Goal: Task Accomplishment & Management: Complete application form

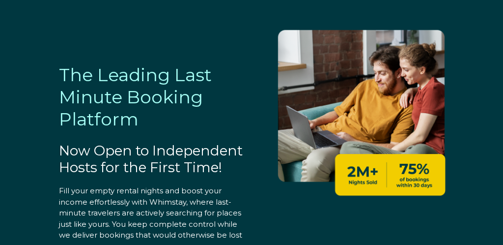
select select "US"
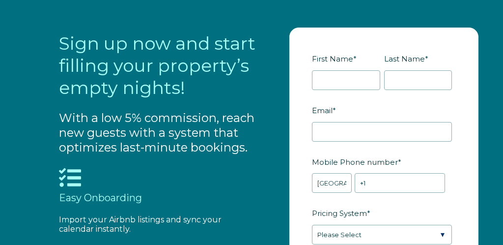
scroll to position [842, 0]
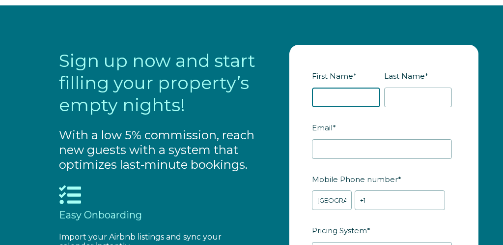
click at [333, 100] on input "First Name *" at bounding box center [346, 97] width 68 height 20
type input "[PERSON_NAME]"
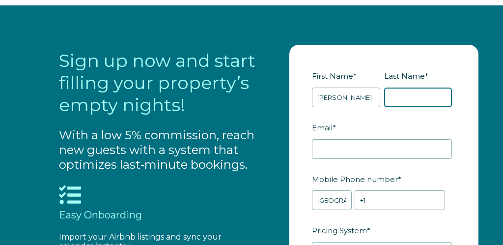
type input "[PERSON_NAME]"
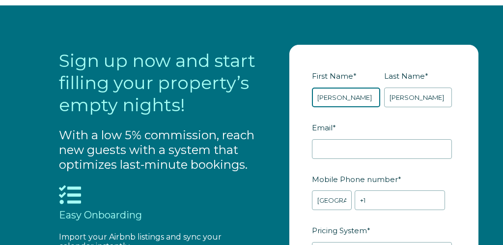
scroll to position [861, 0]
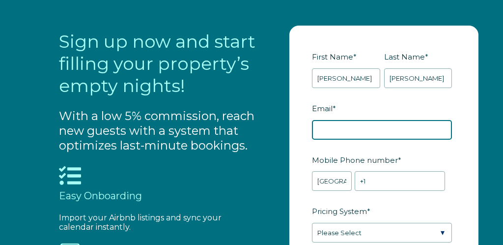
click at [348, 131] on input "Email *" at bounding box center [382, 130] width 140 height 20
type input "[EMAIL_ADDRESS][DOMAIN_NAME]"
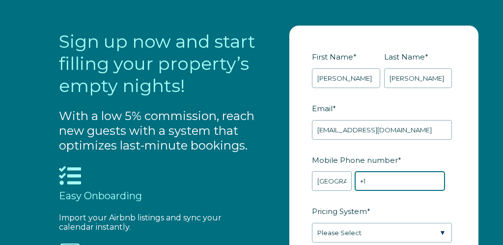
click at [373, 179] on input "+1" at bounding box center [400, 181] width 90 height 20
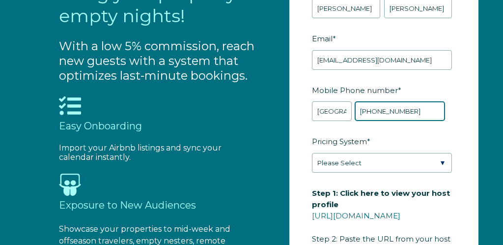
scroll to position [934, 0]
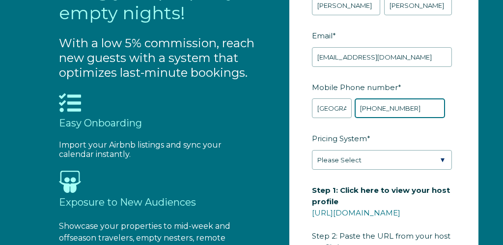
type input "[PHONE_NUMBER]"
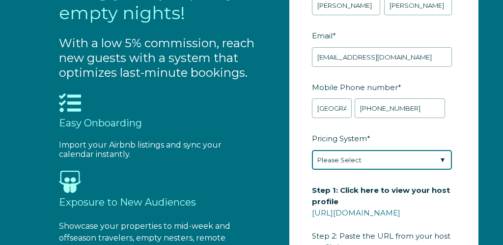
click at [355, 165] on select "Please Select Manual Airbnb Smart Pricing PriceLabs Wheelhouse Beyond Pricing 3…" at bounding box center [382, 160] width 140 height 20
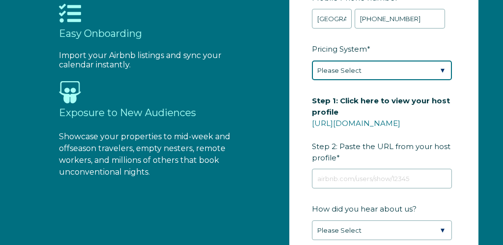
scroll to position [1026, 0]
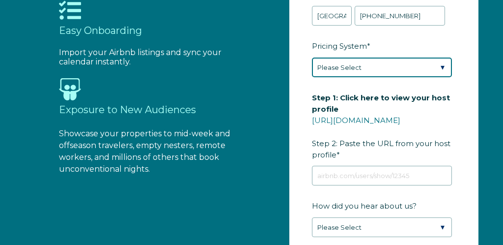
click at [417, 68] on select "Please Select Manual Airbnb Smart Pricing PriceLabs Wheelhouse Beyond Pricing 3…" at bounding box center [382, 67] width 140 height 20
select select "Manual"
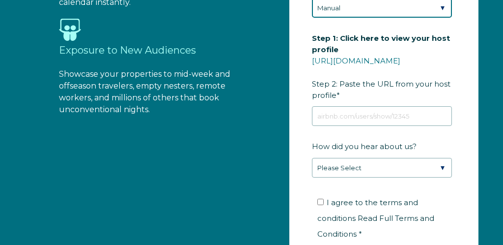
scroll to position [1083, 0]
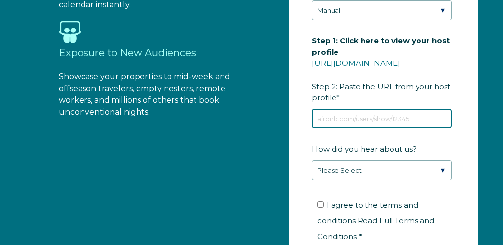
click at [344, 117] on input "Step 1: Click here to view your host profile [URL][DOMAIN_NAME] Step 2: Paste t…" at bounding box center [382, 119] width 140 height 20
paste input "[URL][DOMAIN_NAME]"
click at [344, 117] on input "[URL][DOMAIN_NAME]" at bounding box center [382, 119] width 140 height 20
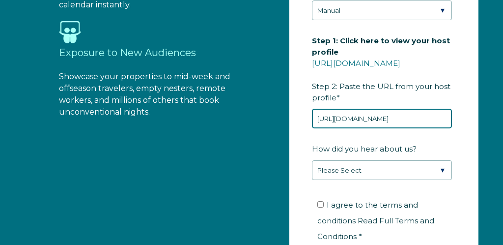
type input "[URL][DOMAIN_NAME]"
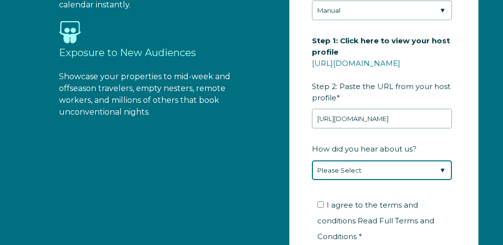
click at [369, 166] on select "Please Select Found Whimstay through a Google search Direct outreach from a Whi…" at bounding box center [382, 170] width 140 height 20
select select "Google Search"
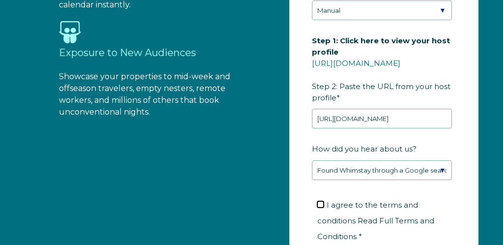
click at [322, 202] on input "I agree to the terms and conditions Read Full Terms and Conditions *" at bounding box center [320, 204] width 6 height 6
checkbox input "true"
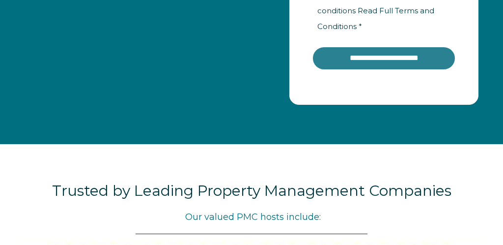
scroll to position [1305, 0]
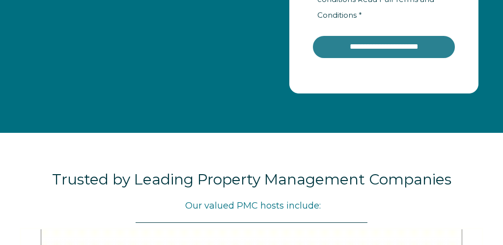
click at [382, 35] on input "**********" at bounding box center [384, 47] width 144 height 24
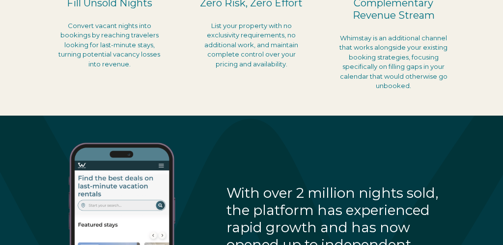
scroll to position [245, 0]
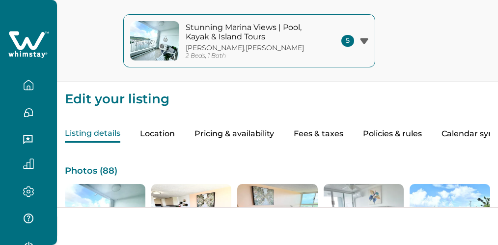
click at [364, 37] on div "5" at bounding box center [355, 41] width 27 height 12
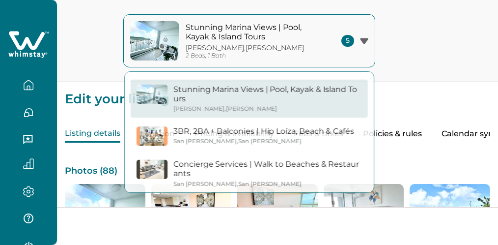
click at [30, 84] on icon "button" at bounding box center [28, 84] width 9 height 9
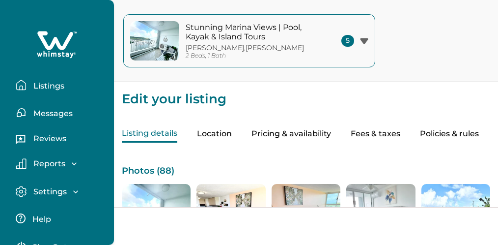
click at [47, 85] on p "Listings" at bounding box center [47, 86] width 34 height 10
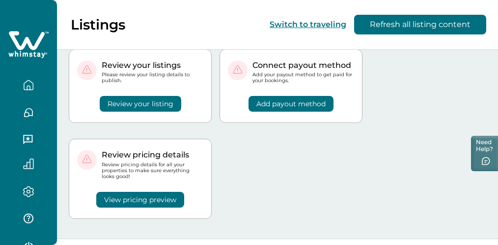
scroll to position [24, 0]
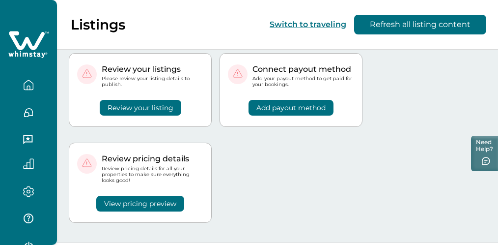
click at [149, 108] on button "Review your listing" at bounding box center [141, 108] width 82 height 16
click at [157, 108] on button "Review your listing" at bounding box center [141, 108] width 82 height 16
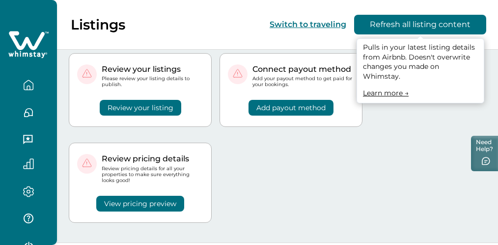
click at [391, 26] on button "Refresh all listing content" at bounding box center [420, 25] width 132 height 20
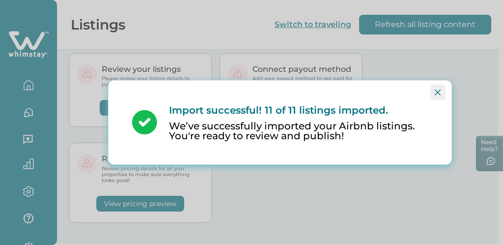
click at [437, 91] on icon "Close" at bounding box center [438, 92] width 6 height 6
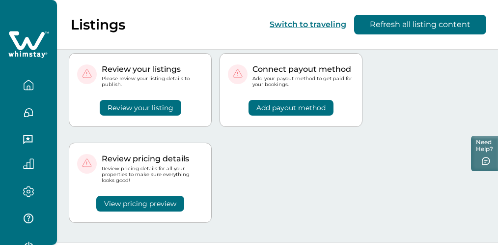
click at [158, 107] on button "Review your listing" at bounding box center [141, 108] width 82 height 16
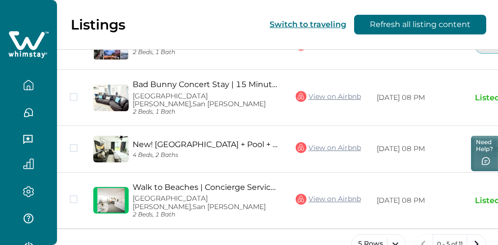
scroll to position [377, 0]
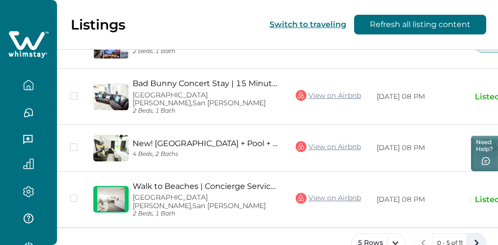
click at [476, 236] on icon "next page" at bounding box center [477, 243] width 14 height 14
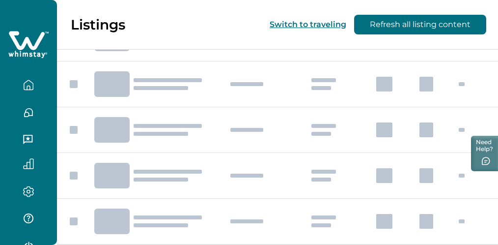
scroll to position [377, 0]
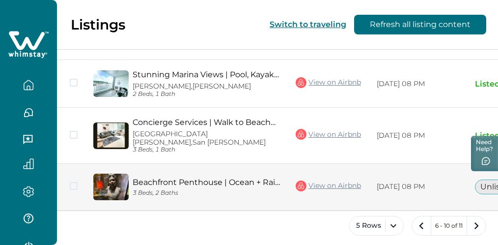
click at [488, 179] on button "Unlisted" at bounding box center [497, 186] width 44 height 15
click at [263, 177] on link "Beachfront Penthouse | Ocean + Rainforest Views" at bounding box center [206, 181] width 147 height 9
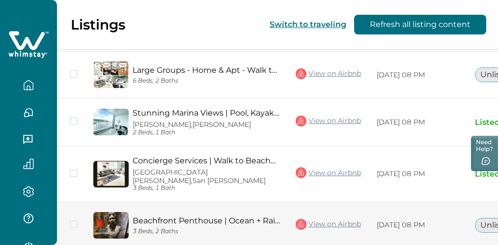
scroll to position [372, 0]
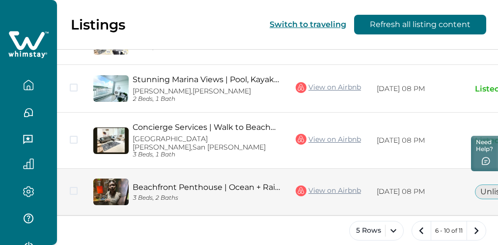
click at [487, 184] on button "Unlisted" at bounding box center [497, 191] width 44 height 15
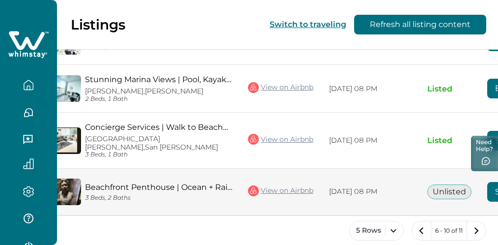
scroll to position [0, 52]
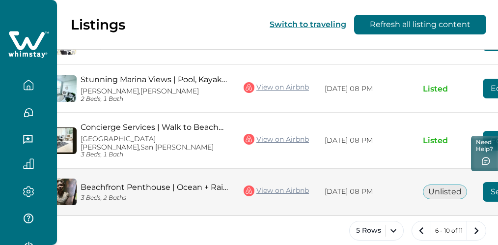
click at [447, 184] on button "Unlisted" at bounding box center [445, 191] width 44 height 15
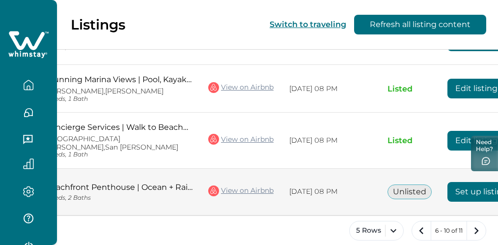
scroll to position [0, 96]
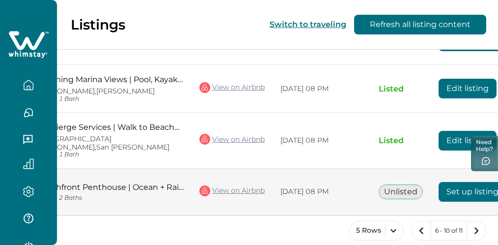
click at [456, 182] on button "Set up listing" at bounding box center [473, 192] width 68 height 20
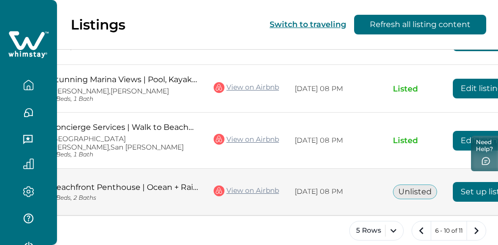
scroll to position [0, 162]
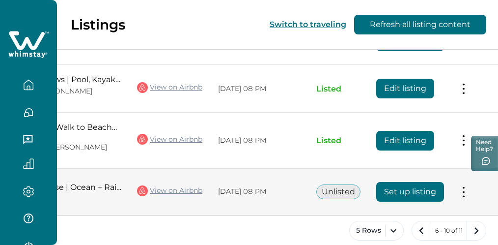
click at [419, 183] on button "Set up listing" at bounding box center [410, 192] width 68 height 20
click at [403, 182] on button "Set up listing" at bounding box center [410, 192] width 68 height 20
click at [460, 186] on button at bounding box center [464, 191] width 8 height 10
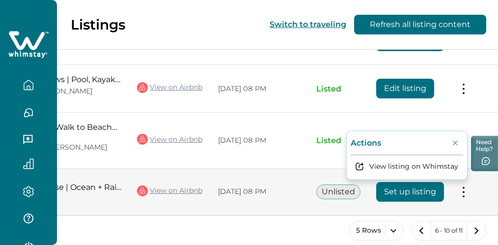
click at [471, 178] on td "Actions View listing on Whimstay" at bounding box center [475, 192] width 46 height 47
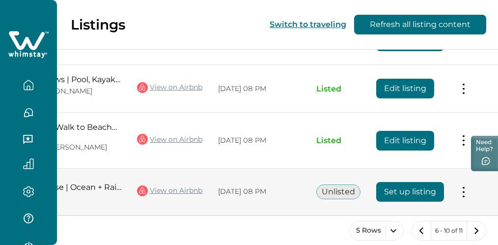
click at [393, 183] on button "Set up listing" at bounding box center [410, 192] width 68 height 20
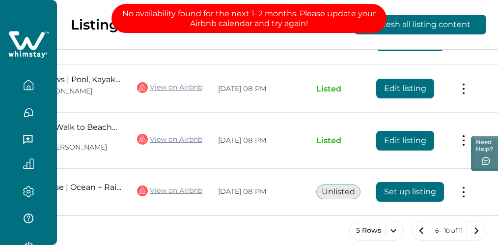
click at [322, 25] on p "No availability found for the next 1–2 months. Please update your Airbnb calend…" at bounding box center [249, 18] width 275 height 29
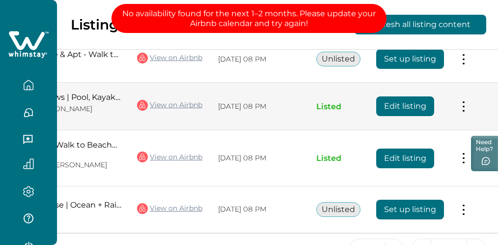
scroll to position [355, 0]
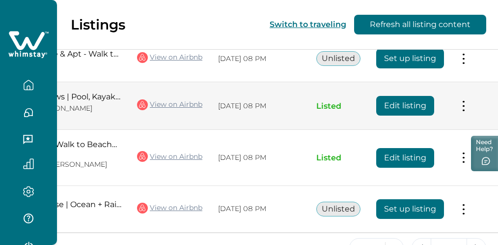
click at [461, 106] on button at bounding box center [464, 106] width 8 height 10
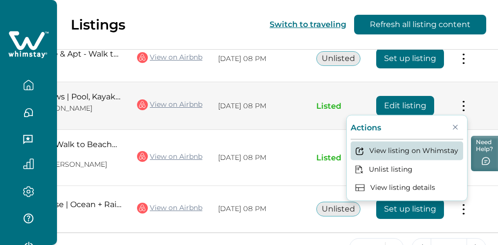
click at [430, 148] on button "View listing on Whimstay" at bounding box center [407, 151] width 113 height 18
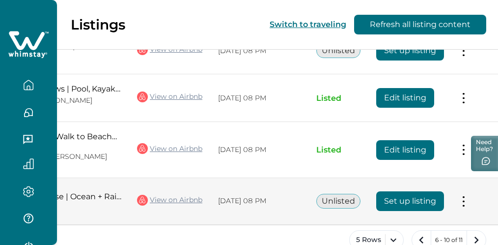
scroll to position [0, 162]
click at [455, 192] on td "Actions View listing on Whimstay" at bounding box center [475, 201] width 46 height 47
click at [460, 196] on button at bounding box center [464, 201] width 8 height 10
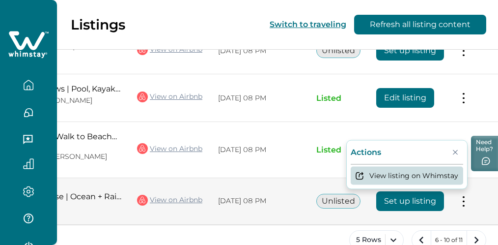
click at [430, 166] on button "View listing on Whimstay" at bounding box center [407, 175] width 113 height 18
